Goal: Information Seeking & Learning: Learn about a topic

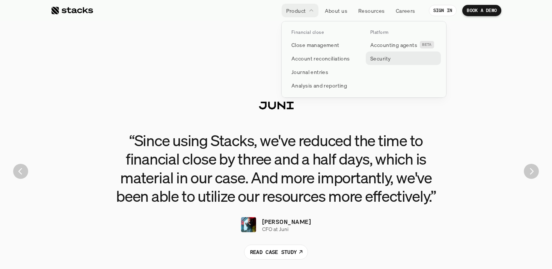
click at [379, 61] on p "Security" at bounding box center [381, 58] width 20 height 8
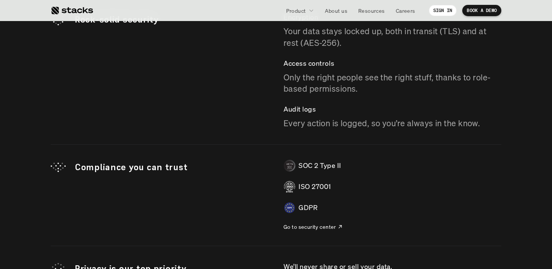
scroll to position [2130, 0]
click at [310, 227] on p "Go to security center" at bounding box center [310, 227] width 53 height 8
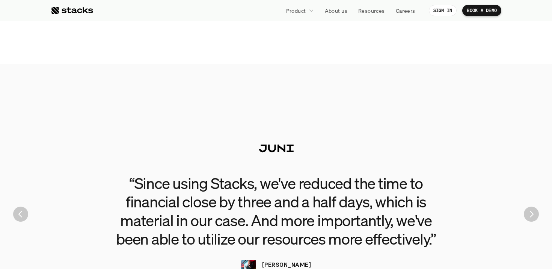
scroll to position [1586, 0]
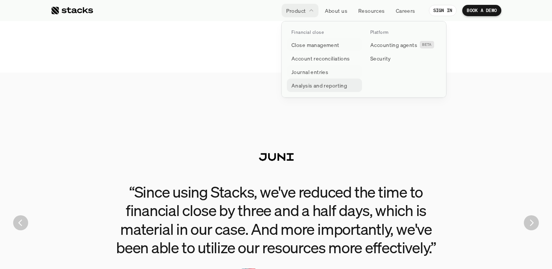
click at [312, 84] on p "Analysis and reporting" at bounding box center [320, 86] width 56 height 8
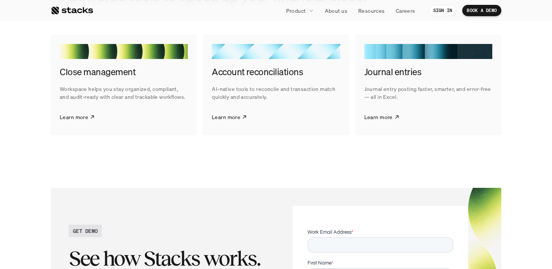
scroll to position [1537, 0]
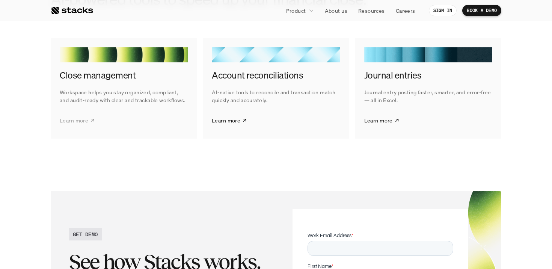
click at [83, 124] on p "Learn more" at bounding box center [74, 120] width 29 height 8
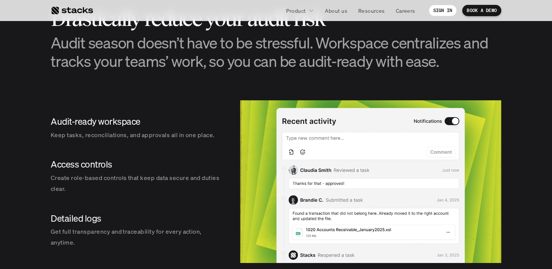
scroll to position [850, 0]
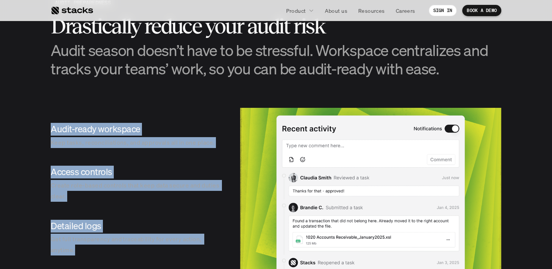
drag, startPoint x: 80, startPoint y: 250, endPoint x: 54, endPoint y: 92, distance: 159.9
click at [54, 92] on section "AUDIT PREPAREDNESS Drastically reduce your audit risk Audit season doesn’t have…" at bounding box center [276, 133] width 552 height 349
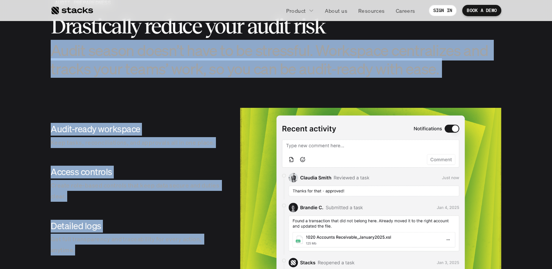
scroll to position [848, 0]
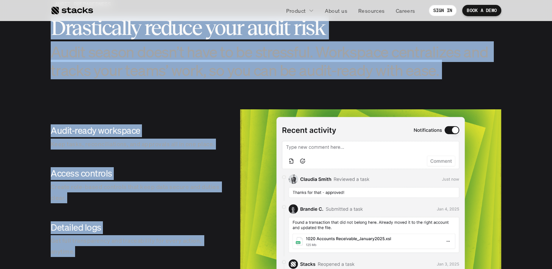
copy section "Drastically reduce your audit risk Audit season doesn’t have to be stressful. W…"
click at [195, 139] on p "Keep tasks, reconciliations, and approvals all in one place." at bounding box center [138, 144] width 174 height 11
